Goal: Register for event/course

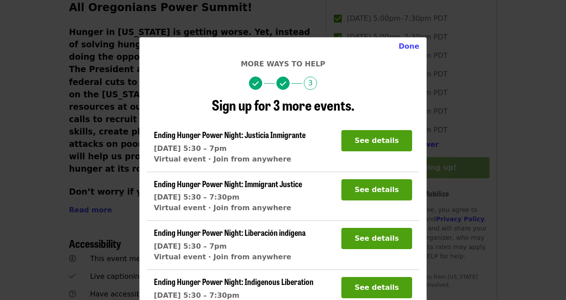
click at [310, 176] on section "Ending Hunger Power Night: Immigrant Justice Tue 10/14, 5:30 – 7:30pm Virtual e…" at bounding box center [283, 195] width 272 height 49
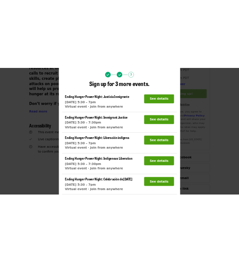
scroll to position [57, 0]
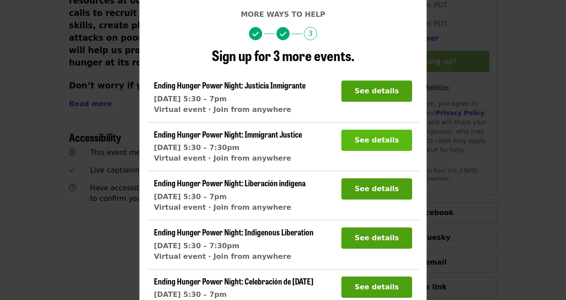
click at [395, 138] on button "See details" at bounding box center [376, 139] width 71 height 21
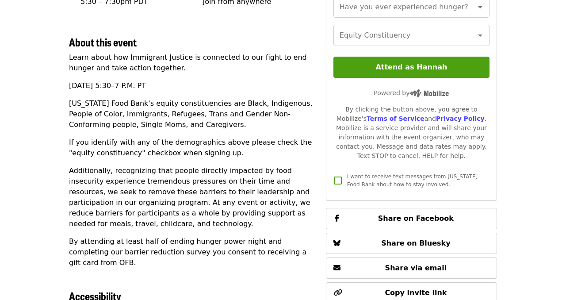
scroll to position [247, 0]
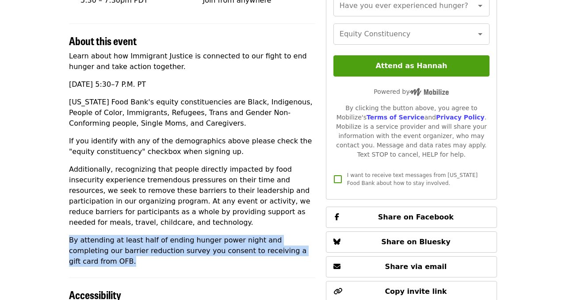
drag, startPoint x: 302, startPoint y: 250, endPoint x: 69, endPoint y: 243, distance: 233.0
click at [70, 243] on p "By attending at least half of ending hunger power night and completing our barr…" at bounding box center [192, 251] width 246 height 32
copy p "By attending at least half of ending hunger power night and completing our barr…"
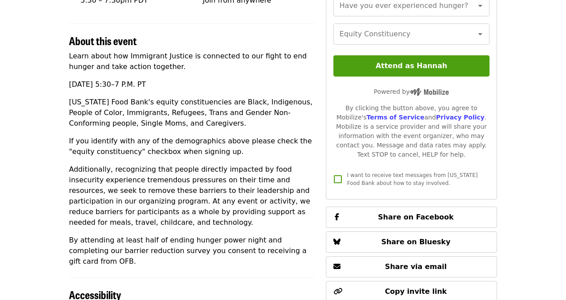
click at [545, 153] on article "Ending Hunger Power Night: Immigrant Justice Virtual Community Event Time Tuesd…" at bounding box center [283, 91] width 566 height 601
click at [392, 180] on span "I want to receive text messages from [US_STATE] Food Bank about how to stay inv…" at bounding box center [412, 179] width 130 height 14
click at [565, 142] on article "Ending Hunger Power Night: Immigrant Justice Virtual Community Event Time Tuesd…" at bounding box center [283, 91] width 566 height 601
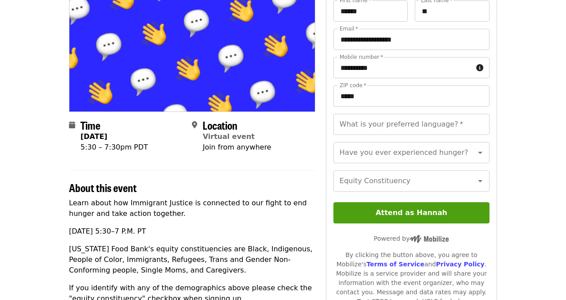
scroll to position [88, 0]
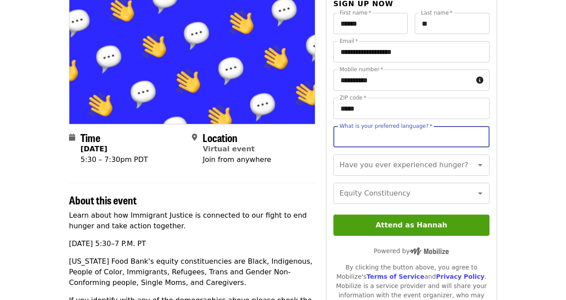
click at [442, 137] on input "What is your preferred language?   *" at bounding box center [411, 136] width 156 height 21
type input "*******"
click at [424, 171] on input "Have you ever experienced hunger?" at bounding box center [400, 164] width 120 height 17
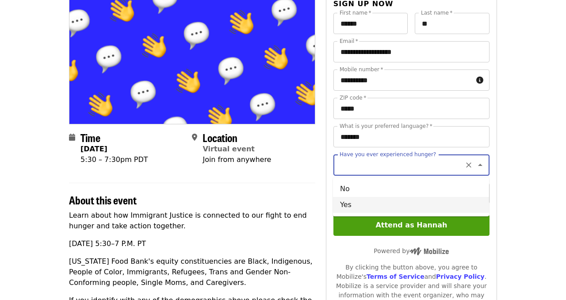
click at [418, 200] on li "Yes" at bounding box center [411, 205] width 156 height 16
type input "***"
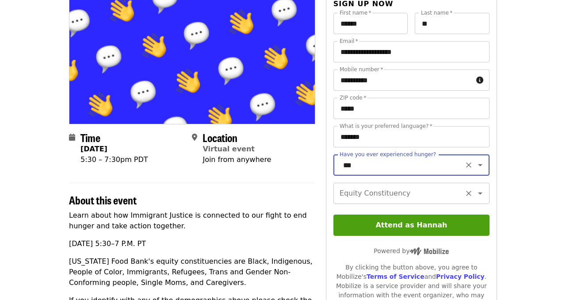
click at [417, 196] on input "Equity Constituency" at bounding box center [400, 193] width 120 height 17
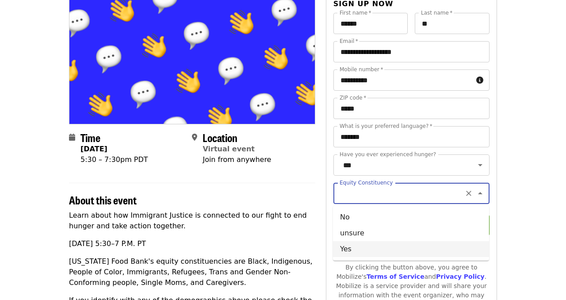
click at [400, 248] on li "Yes" at bounding box center [411, 249] width 156 height 16
type input "***"
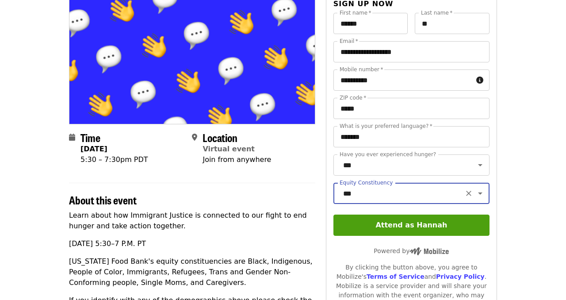
click at [520, 125] on article "Ending Hunger Power Night: Immigrant Justice Virtual Community Event Time Tuesd…" at bounding box center [283, 251] width 566 height 601
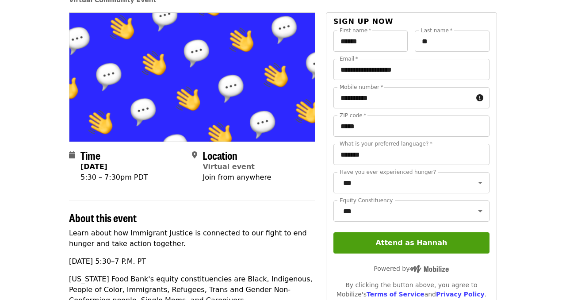
scroll to position [53, 0]
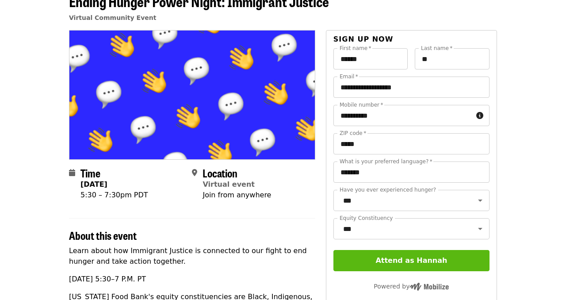
click at [412, 256] on button "Attend as Hannah" at bounding box center [411, 260] width 156 height 21
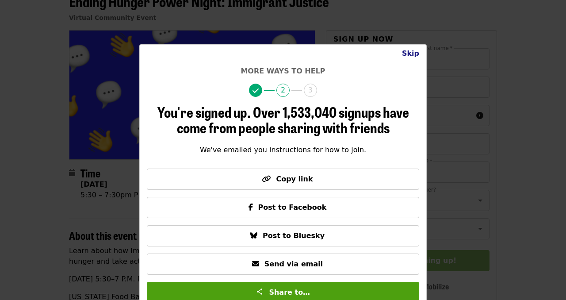
click at [412, 56] on button "Skip" at bounding box center [410, 54] width 31 height 18
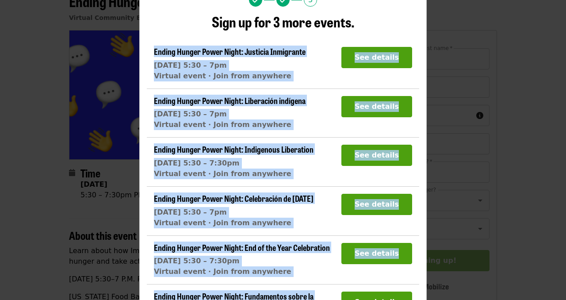
scroll to position [121, 0]
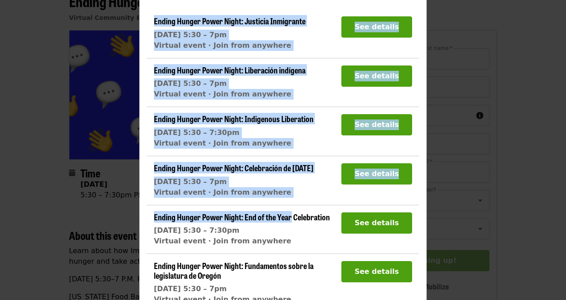
drag, startPoint x: 369, startPoint y: 106, endPoint x: 287, endPoint y: 220, distance: 140.3
click at [287, 220] on div "Sign up for 3 more events. Ending Hunger Power Night: Justicia Inmigrante Tue 1…" at bounding box center [283, 147] width 272 height 328
click at [358, 128] on button "See details" at bounding box center [376, 124] width 71 height 21
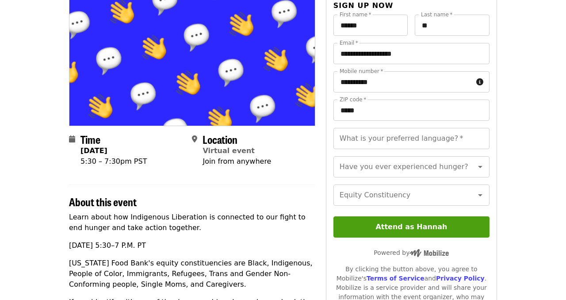
scroll to position [106, 0]
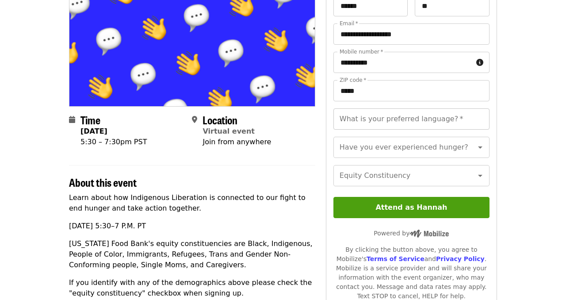
click at [472, 128] on input "What is your preferred language?   *" at bounding box center [411, 118] width 156 height 21
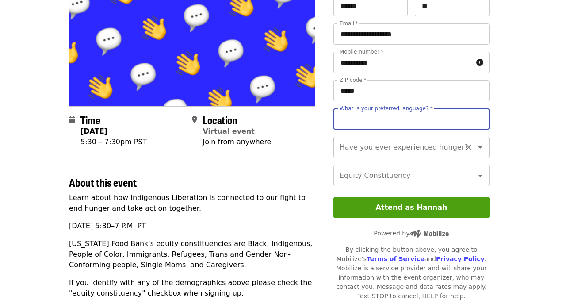
click at [432, 156] on div "Have you ever experienced hunger?" at bounding box center [411, 147] width 156 height 21
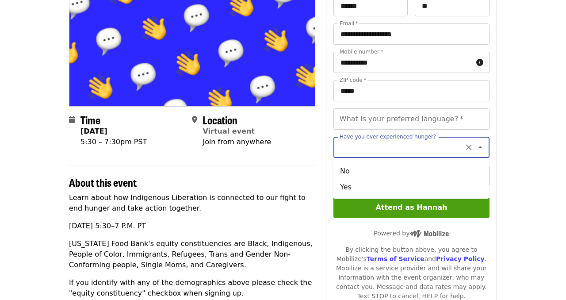
click at [408, 151] on input "Have you ever experienced hunger?" at bounding box center [400, 147] width 120 height 17
click at [396, 181] on li "Yes" at bounding box center [411, 187] width 156 height 16
type input "***"
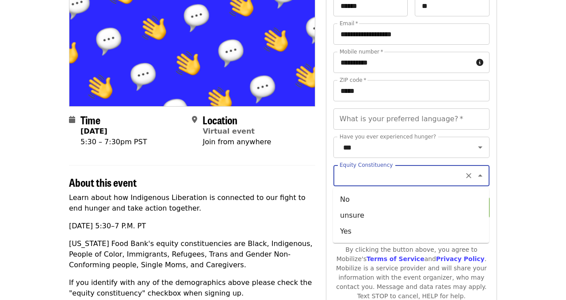
click at [396, 181] on input "Equity Constituency" at bounding box center [400, 175] width 120 height 17
click at [376, 225] on li "Yes" at bounding box center [411, 231] width 156 height 16
type input "***"
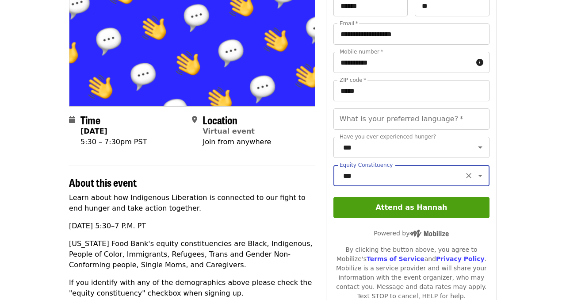
click at [536, 142] on article "Ending Hunger Power Night: Indigenous Liberation Virtual Community Event Time T…" at bounding box center [283, 233] width 566 height 601
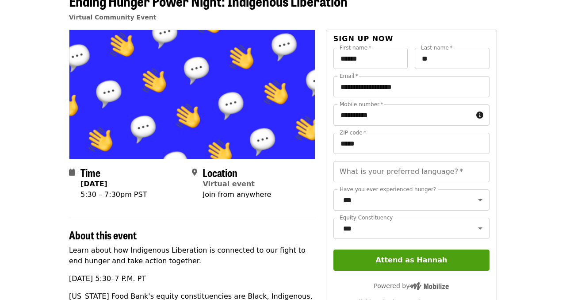
scroll to position [53, 0]
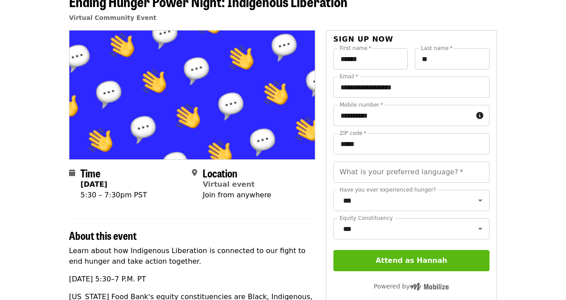
click at [444, 262] on button "Attend as Hannah" at bounding box center [411, 260] width 156 height 21
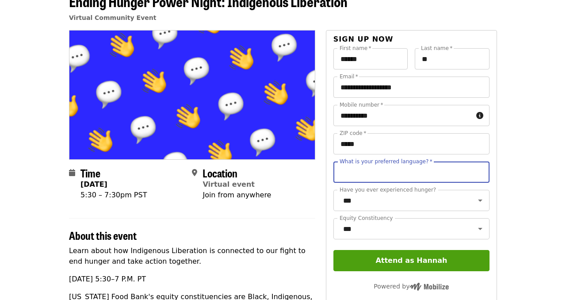
click at [411, 180] on input "What is your preferred language?   *" at bounding box center [411, 171] width 156 height 21
type input "*"
click at [383, 177] on input "*" at bounding box center [411, 171] width 156 height 21
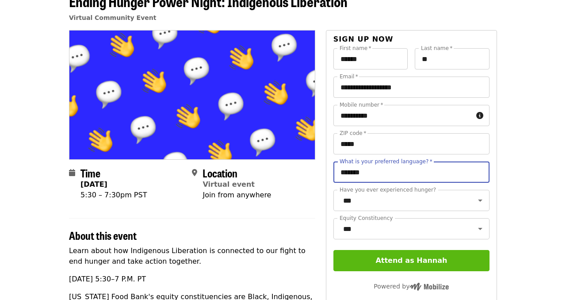
type input "*******"
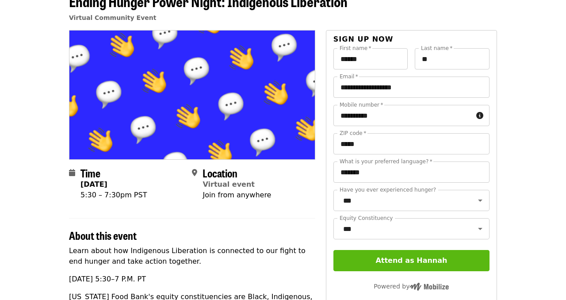
click at [391, 260] on button "Attend as Hannah" at bounding box center [411, 260] width 156 height 21
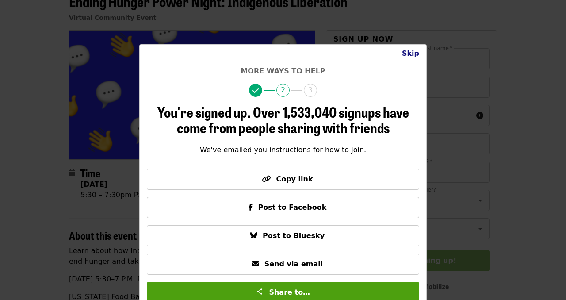
click at [409, 50] on button "Skip" at bounding box center [410, 54] width 31 height 18
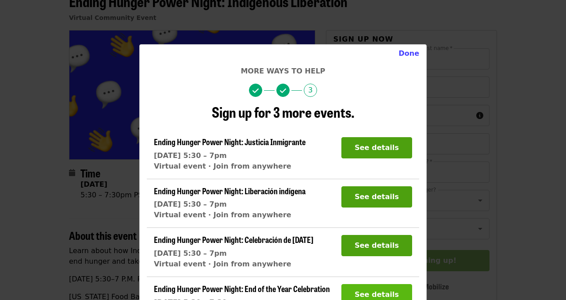
click at [369, 287] on button "See details" at bounding box center [376, 294] width 71 height 21
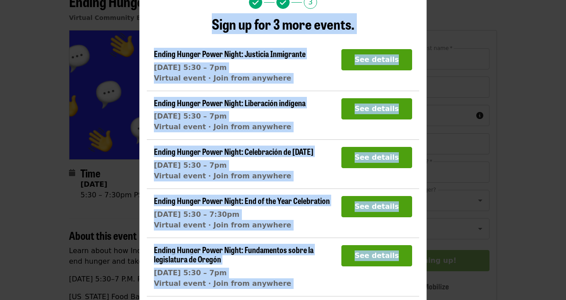
scroll to position [137, 0]
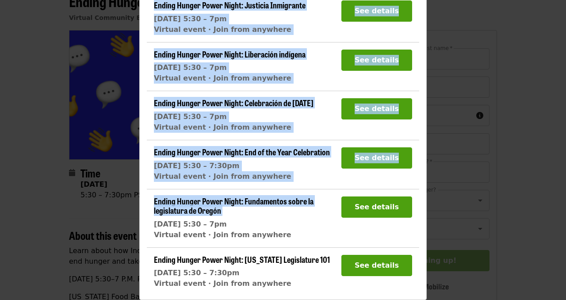
drag, startPoint x: 396, startPoint y: 86, endPoint x: 223, endPoint y: 217, distance: 217.0
click at [223, 218] on div "More ways to help 3 Sign up for 3 more events. Ending Hunger Power Night: Justi…" at bounding box center [283, 112] width 272 height 366
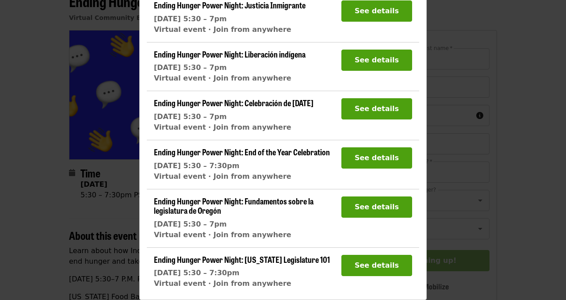
click at [107, 72] on div "Done More ways to help 3 Sign up for 3 more events. Ending Hunger Power Night: …" at bounding box center [283, 150] width 566 height 300
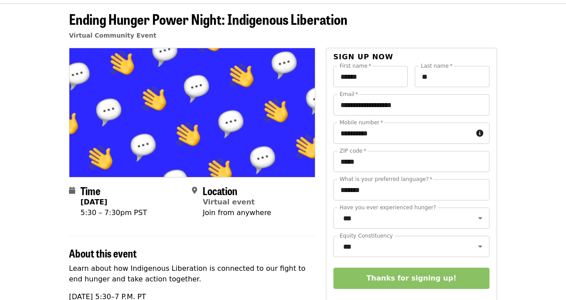
scroll to position [0, 0]
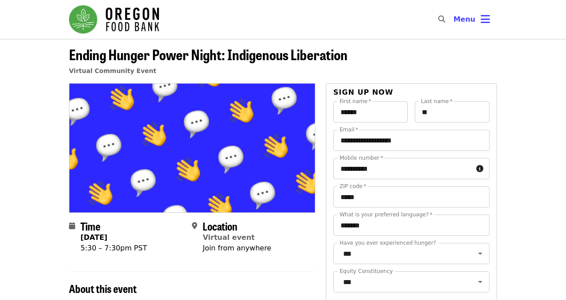
click at [445, 25] on div "​" at bounding box center [439, 19] width 14 height 21
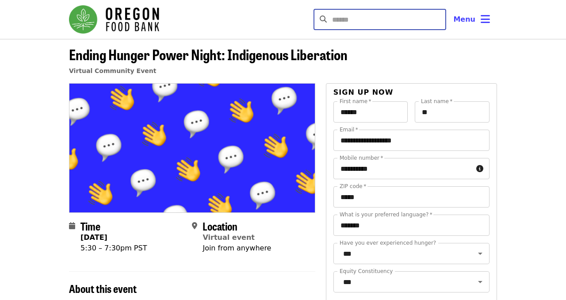
click at [445, 20] on input "Search" at bounding box center [389, 19] width 114 height 21
click at [409, 19] on input "Search" at bounding box center [389, 19] width 114 height 21
type input "**********"
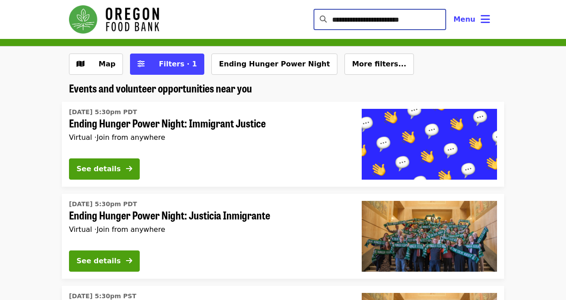
click at [530, 59] on div "Map Filters · 1 Ending Hunger Power Night More filters..." at bounding box center [283, 63] width 566 height 35
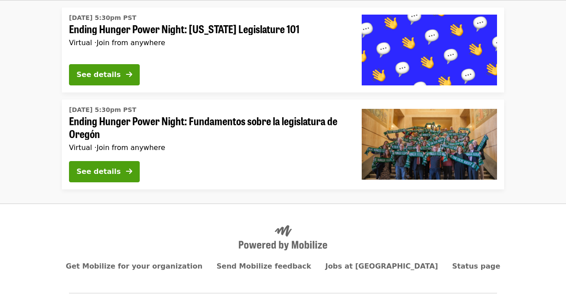
scroll to position [748, 0]
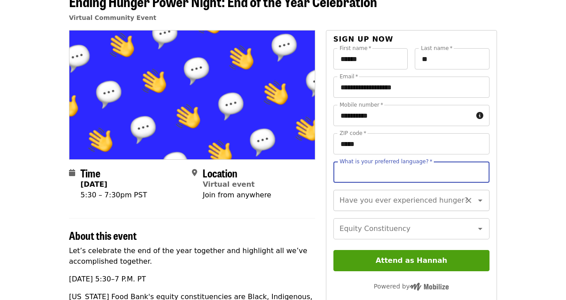
type input "*******"
click at [390, 206] on input "Have you ever experienced hunger?" at bounding box center [400, 200] width 120 height 17
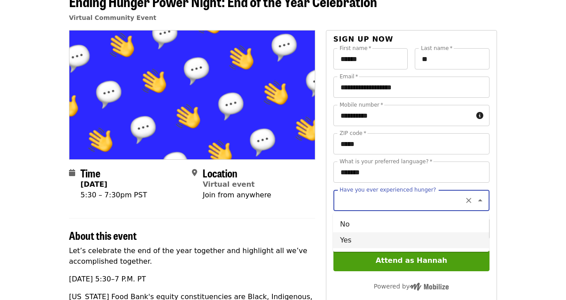
click at [378, 239] on li "Yes" at bounding box center [411, 240] width 156 height 16
type input "***"
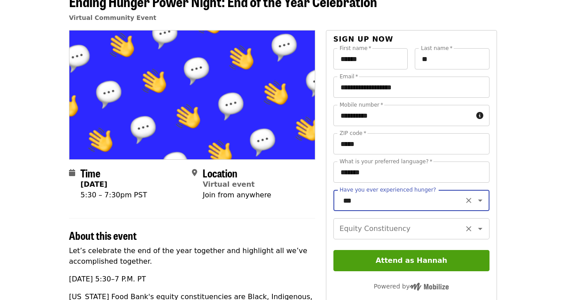
click at [378, 227] on input "Equity Constituency" at bounding box center [400, 228] width 120 height 17
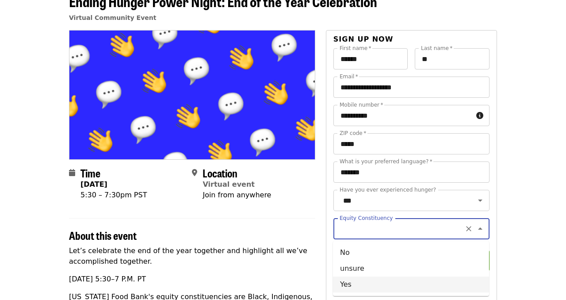
click at [369, 281] on li "Yes" at bounding box center [411, 284] width 156 height 16
type input "***"
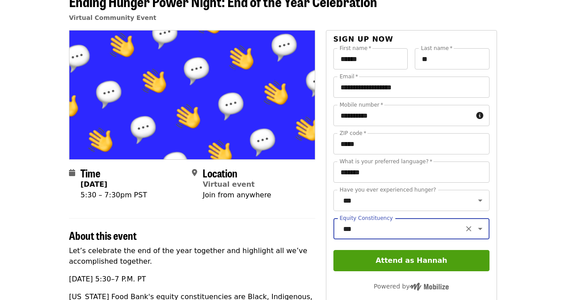
click at [535, 134] on article "Ending Hunger Power Night: End of the Year Celebration Virtual Community Event …" at bounding box center [283, 286] width 566 height 601
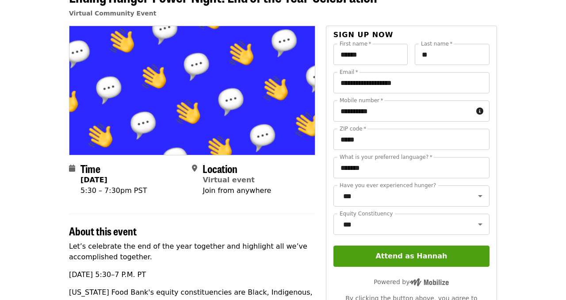
scroll to position [47, 0]
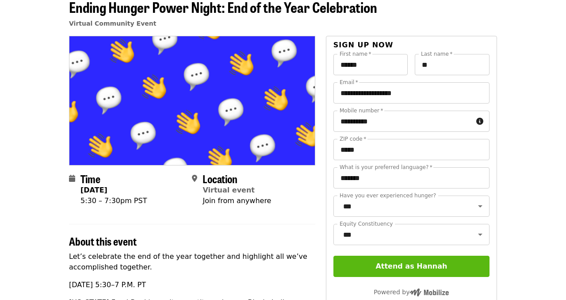
click at [425, 266] on button "Attend as Hannah" at bounding box center [411, 265] width 156 height 21
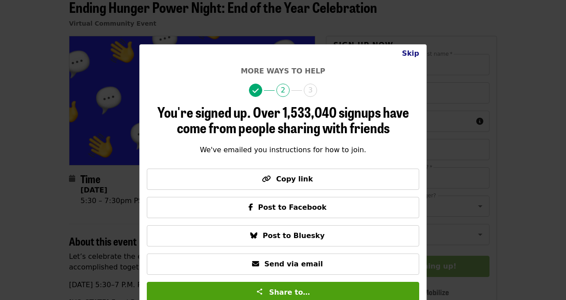
click at [410, 57] on button "Skip" at bounding box center [410, 54] width 31 height 18
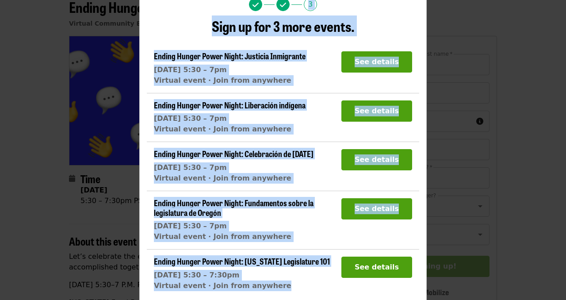
scroll to position [88, 0]
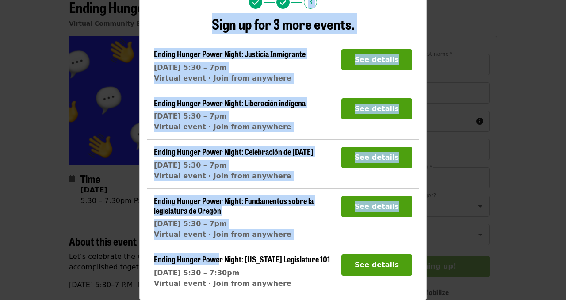
drag, startPoint x: 199, startPoint y: 93, endPoint x: 232, endPoint y: 238, distance: 148.7
click at [232, 238] on div "More ways to help 3 Sign up for 3 more events. Ending Hunger Power Night: Justi…" at bounding box center [283, 137] width 272 height 318
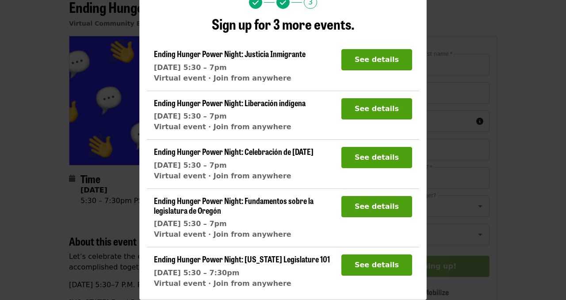
click at [138, 194] on div "Done More ways to help 3 Sign up for 3 more events. Ending Hunger Power Night: …" at bounding box center [283, 150] width 566 height 300
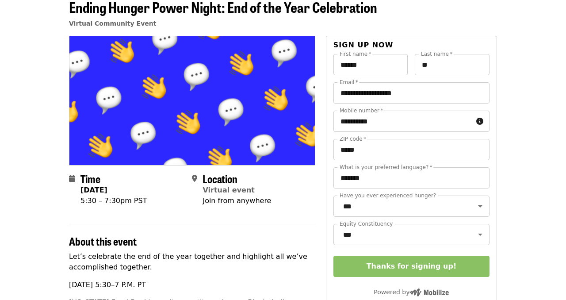
click at [524, 85] on article "Ending Hunger Power Night: End of the Year Celebration Virtual Community Event …" at bounding box center [283, 292] width 566 height 601
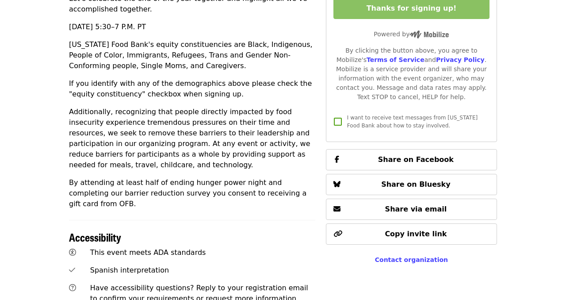
scroll to position [0, 0]
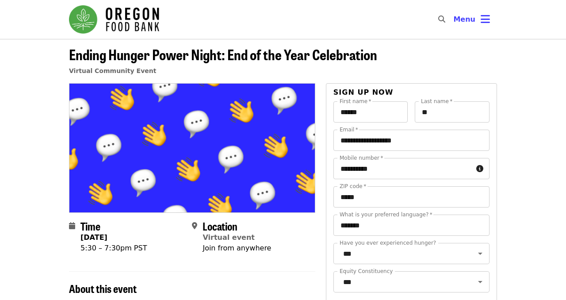
click at [443, 21] on icon "search icon" at bounding box center [441, 19] width 7 height 8
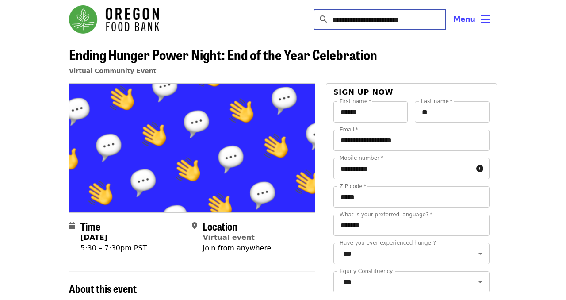
type input "**********"
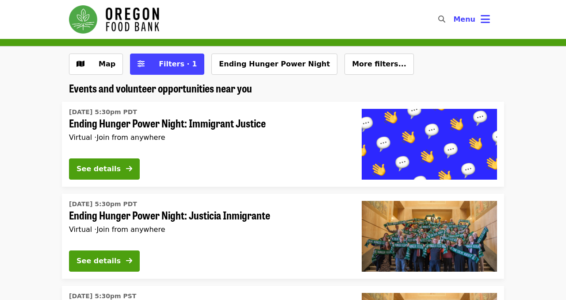
click at [548, 106] on li "[DATE] 5:30pm PDT Ending Hunger Power Night: Immigrant Justice Virtual · Join f…" at bounding box center [283, 144] width 566 height 85
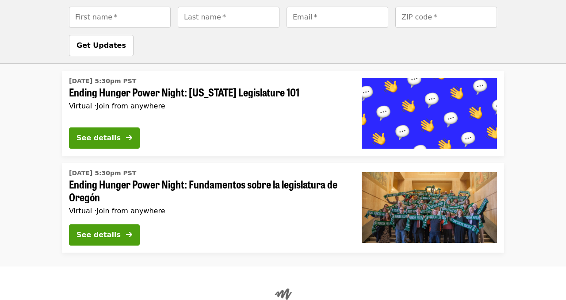
scroll to position [689, 0]
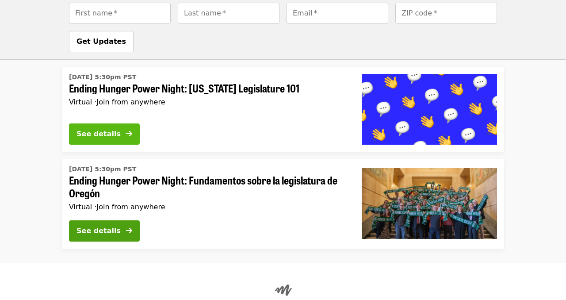
click at [120, 137] on div "See details" at bounding box center [98, 134] width 44 height 11
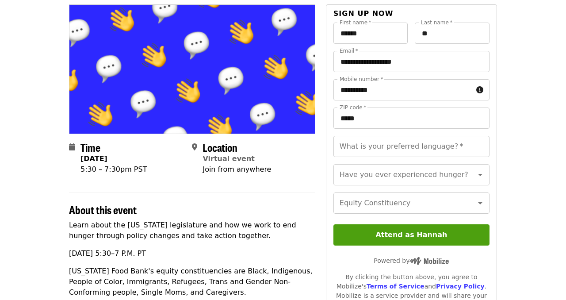
scroll to position [88, 0]
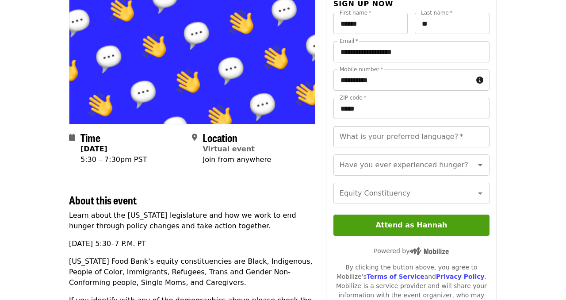
click at [401, 134] on input "What is your preferred language?   *" at bounding box center [411, 136] width 156 height 21
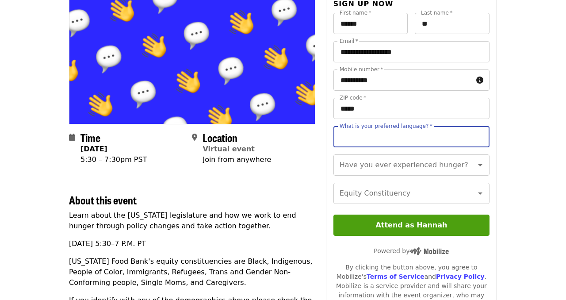
type input "*******"
click at [385, 163] on div "Have you ever experienced hunger? Have you ever experienced hunger?" at bounding box center [411, 164] width 156 height 21
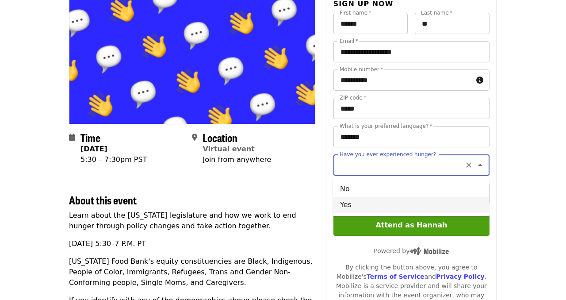
click at [381, 200] on li "Yes" at bounding box center [411, 205] width 156 height 16
type input "***"
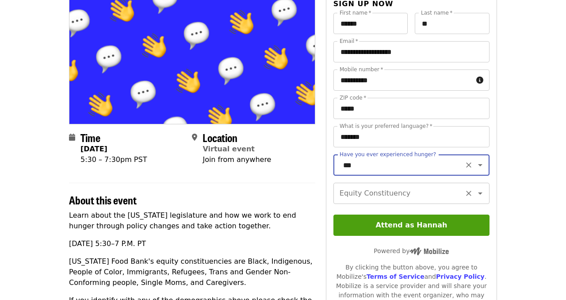
click at [381, 199] on input "Equity Constituency" at bounding box center [400, 193] width 120 height 17
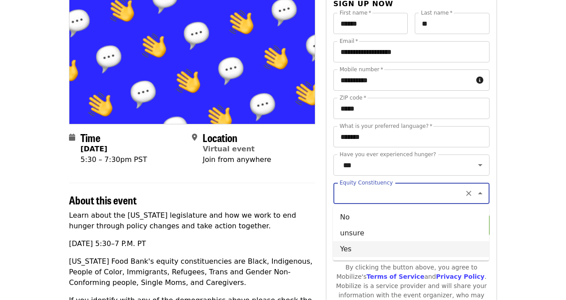
click at [374, 249] on li "Yes" at bounding box center [411, 249] width 156 height 16
type input "***"
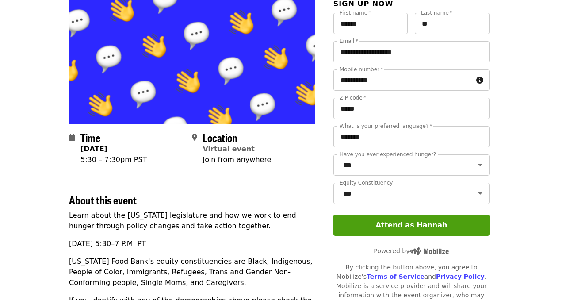
click at [503, 121] on div "Time [DATE] 5:30 – 7:30pm PST Location Virtual event Join from anywhere About t…" at bounding box center [283, 273] width 442 height 557
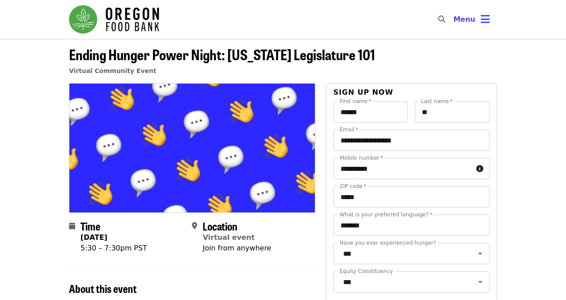
scroll to position [18, 0]
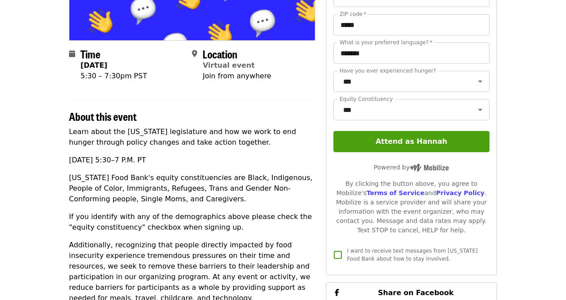
scroll to position [159, 0]
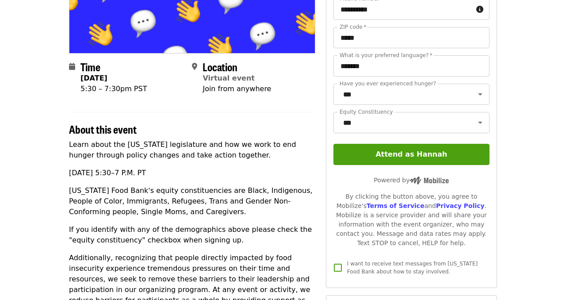
click at [401, 269] on span "I want to receive text messages from [US_STATE] Food Bank about how to stay inv…" at bounding box center [412, 267] width 130 height 14
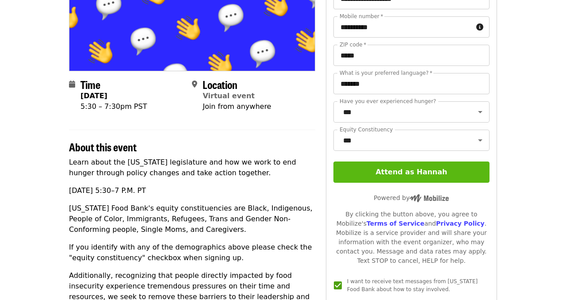
click at [451, 177] on button "Attend as Hannah" at bounding box center [411, 171] width 156 height 21
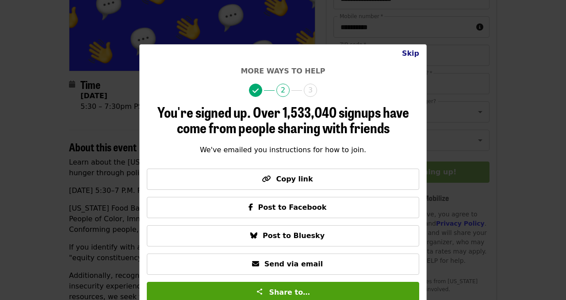
click at [411, 56] on button "Skip" at bounding box center [410, 54] width 31 height 18
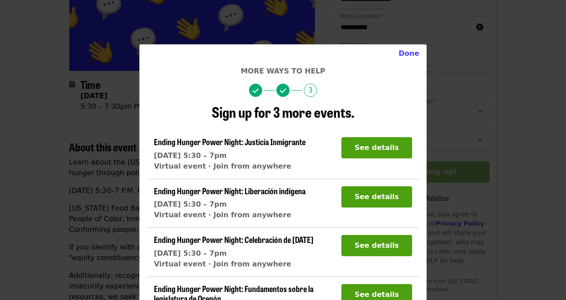
drag, startPoint x: 209, startPoint y: 103, endPoint x: 228, endPoint y: 208, distance: 106.4
click at [224, 205] on div "Sign up for 3 more events. Ending Hunger Power Night: Justicia Inmigrante [DATE…" at bounding box center [283, 219] width 272 height 231
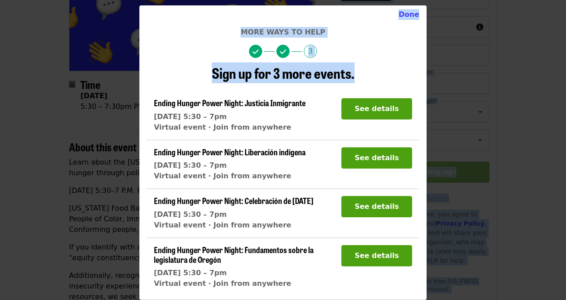
scroll to position [9, 0]
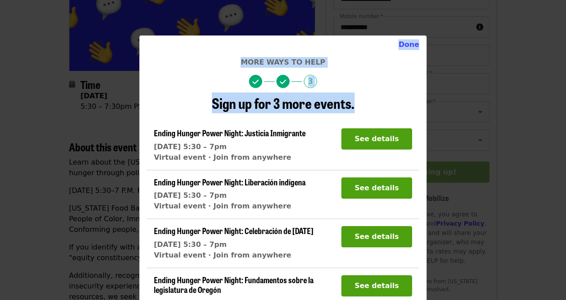
drag, startPoint x: 150, startPoint y: 142, endPoint x: 411, endPoint y: 9, distance: 292.5
click at [415, 11] on div "Done More ways to help 3 Sign up for 3 more events. Ending Hunger Power Night: …" at bounding box center [283, 150] width 566 height 300
click at [403, 64] on h4 "More ways to help" at bounding box center [283, 62] width 272 height 11
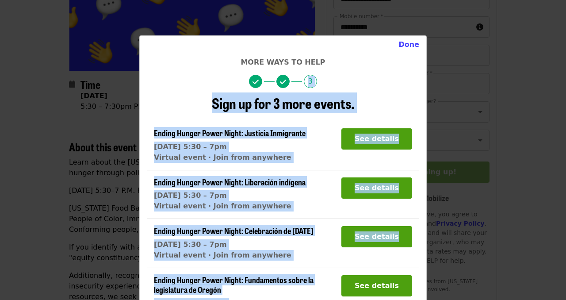
scroll to position [39, 0]
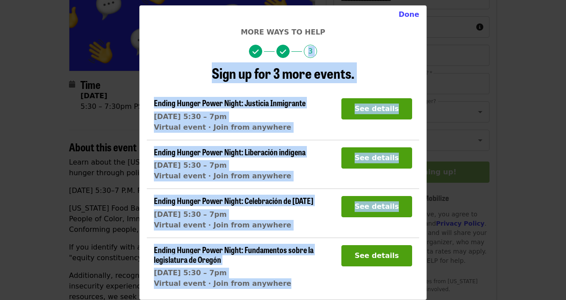
drag, startPoint x: 392, startPoint y: 65, endPoint x: 251, endPoint y: 299, distance: 274.0
click at [251, 299] on div "Done More ways to help 3 Sign up for 3 more events. Ending Hunger Power Night: …" at bounding box center [282, 152] width 287 height 294
click at [406, 15] on button "Done" at bounding box center [408, 15] width 35 height 18
